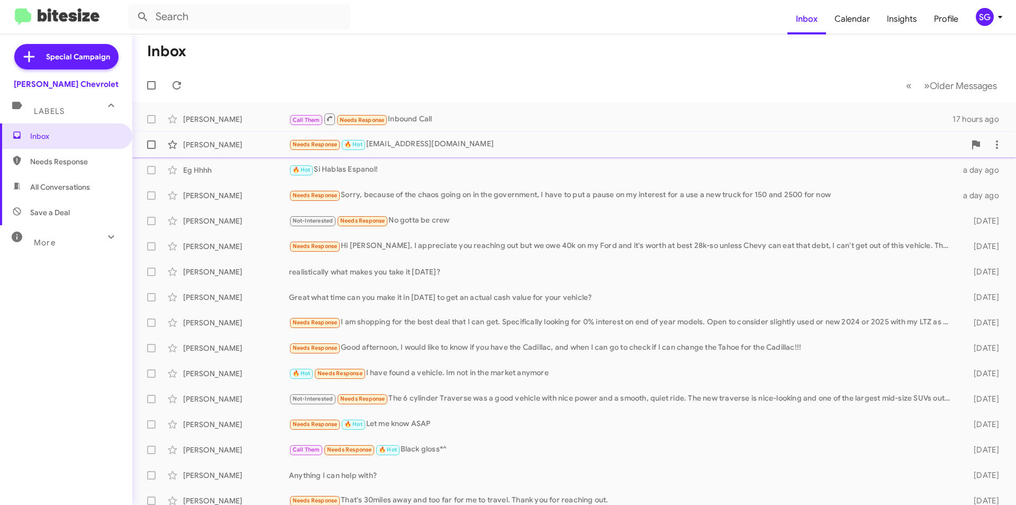
click at [454, 150] on div "Needs Response 🔥 Hot [EMAIL_ADDRESS][DOMAIN_NAME]" at bounding box center [627, 144] width 677 height 12
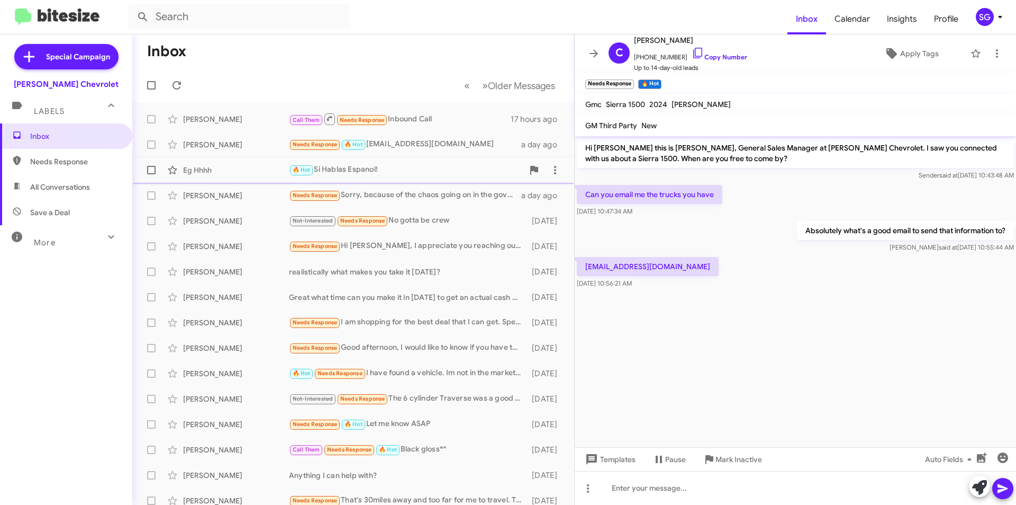
click at [400, 168] on div "🔥 Hot Si Hablas Espanol!" at bounding box center [406, 170] width 235 height 12
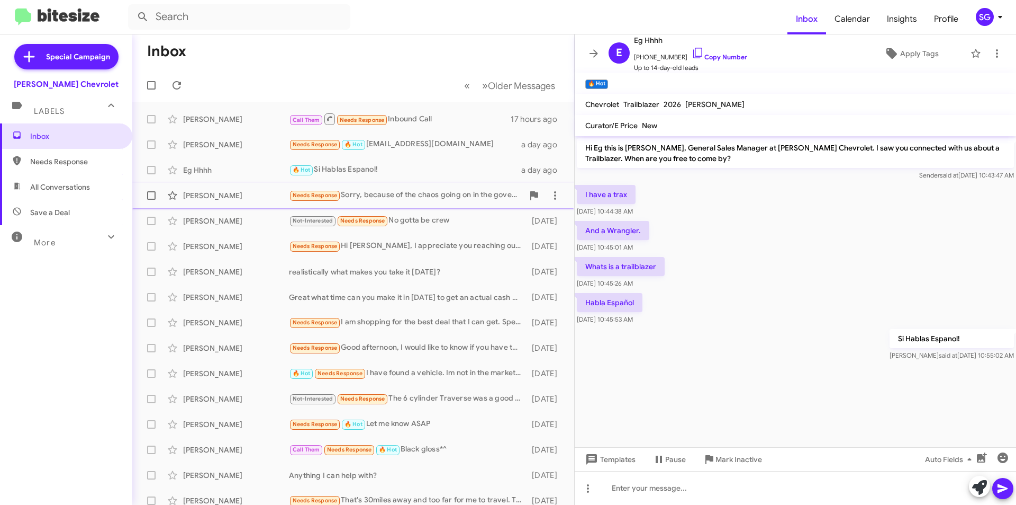
click at [409, 190] on div "Needs Response Sorry, because of the chaos going on in the government, I have t…" at bounding box center [406, 195] width 235 height 12
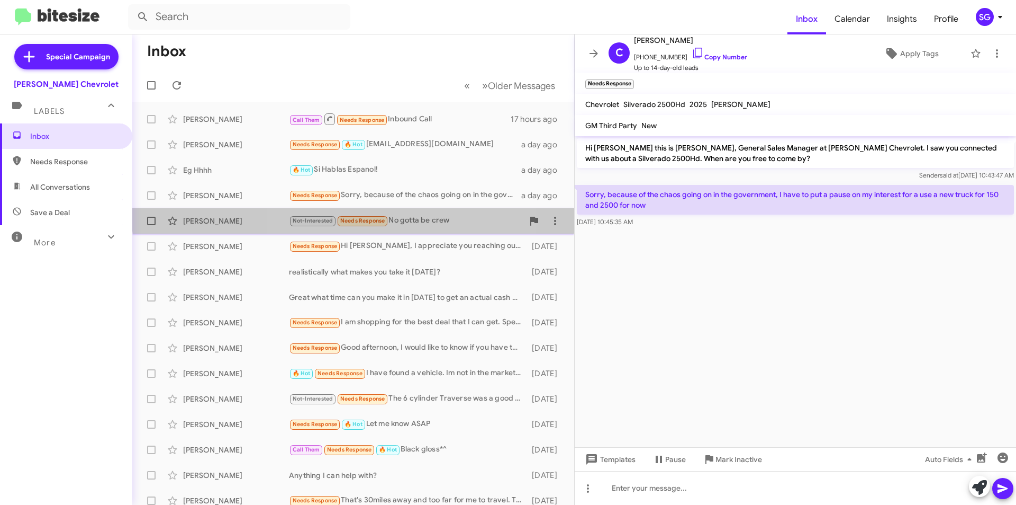
click at [413, 214] on div "[PERSON_NAME] Not-Interested Needs Response No gotta be crew [DATE]" at bounding box center [353, 220] width 425 height 21
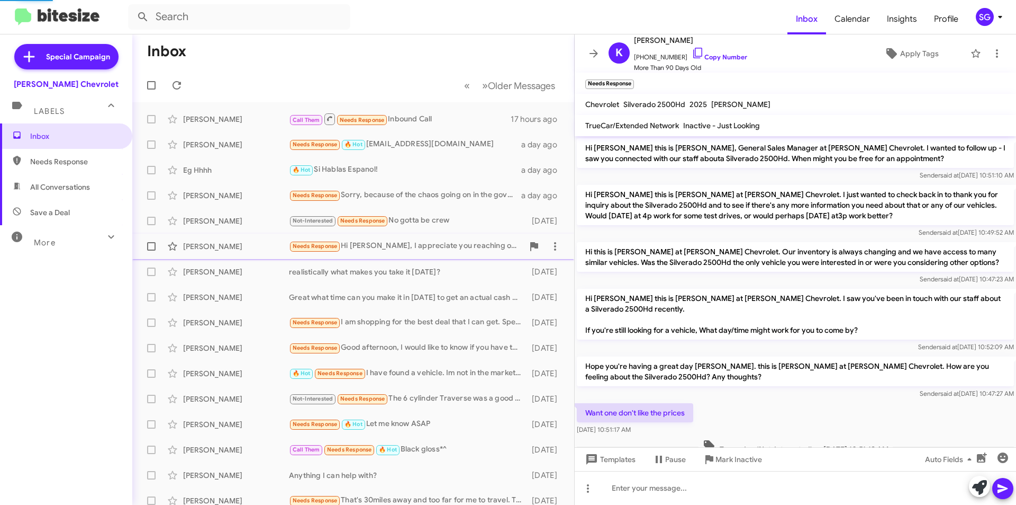
scroll to position [221, 0]
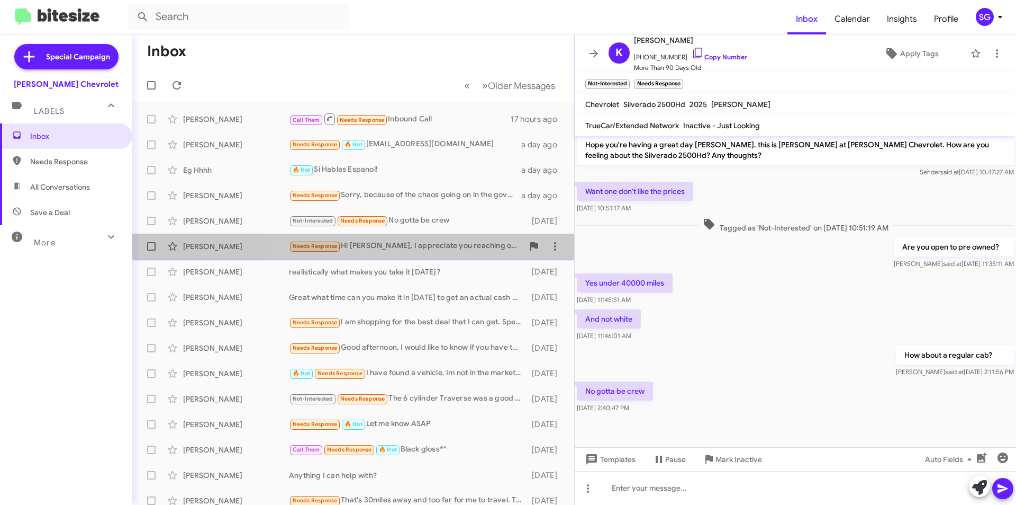
click at [428, 242] on div "Needs Response Hi [PERSON_NAME], I appreciate you reaching out but we owe 40k o…" at bounding box center [406, 246] width 235 height 12
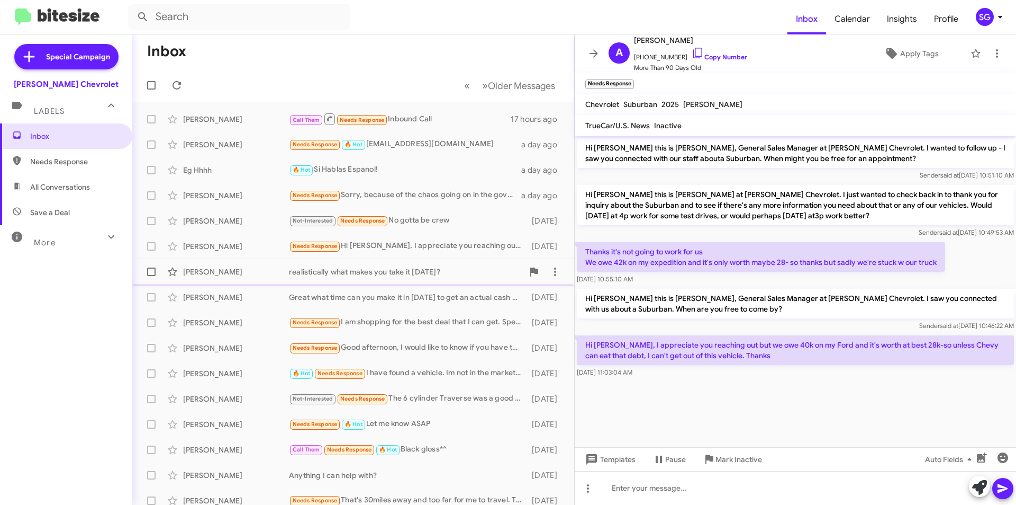
click at [401, 275] on div "realistically what makes you take it [DATE]?" at bounding box center [406, 271] width 235 height 11
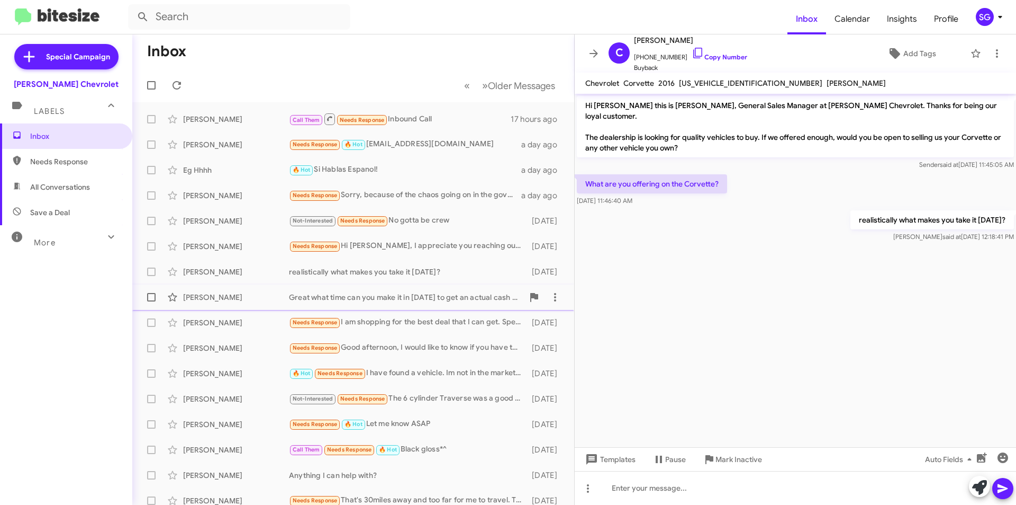
click at [382, 301] on div "Great what time can you make it in [DATE] to get an actual cash value for your …" at bounding box center [406, 297] width 235 height 11
